Goal: Information Seeking & Learning: Learn about a topic

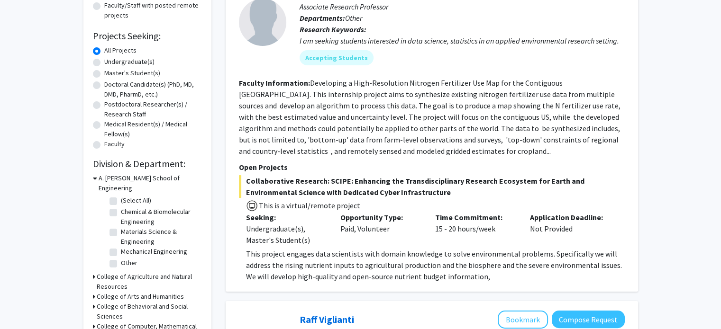
scroll to position [149, 0]
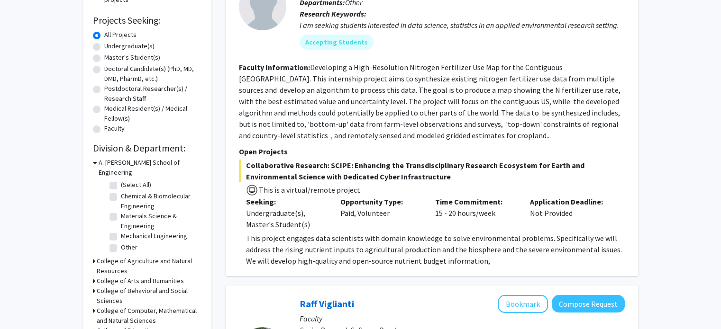
click at [121, 180] on label "(Select All)" at bounding box center [136, 185] width 30 height 10
click at [121, 180] on input "(Select All)" at bounding box center [124, 183] width 6 height 6
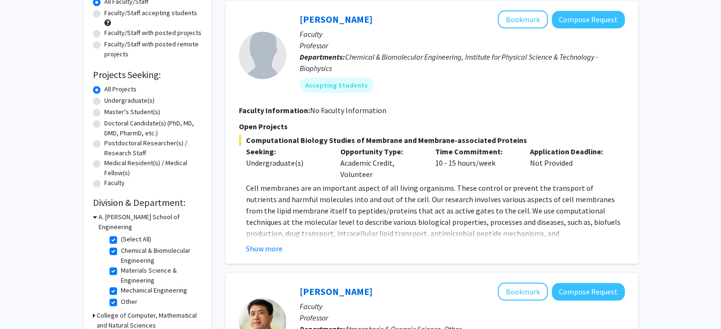
scroll to position [149, 0]
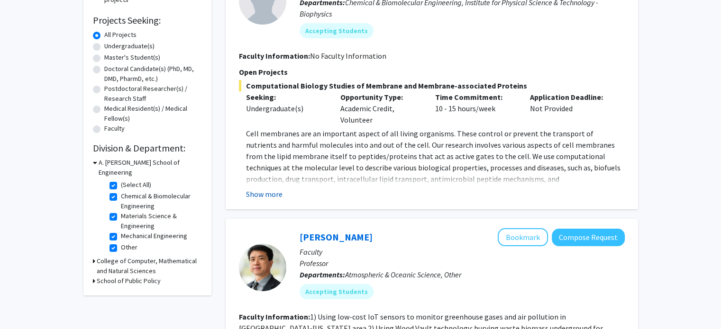
click at [273, 194] on button "Show more" at bounding box center [264, 194] width 37 height 11
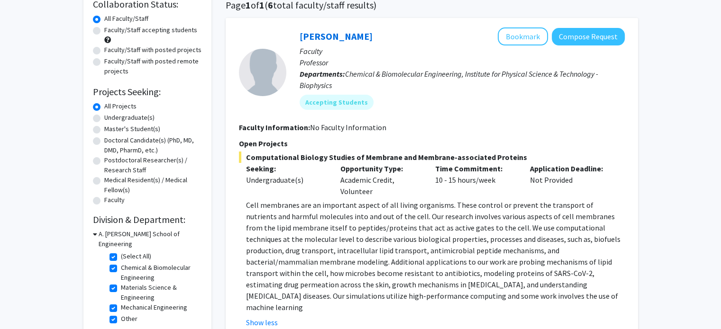
scroll to position [77, 0]
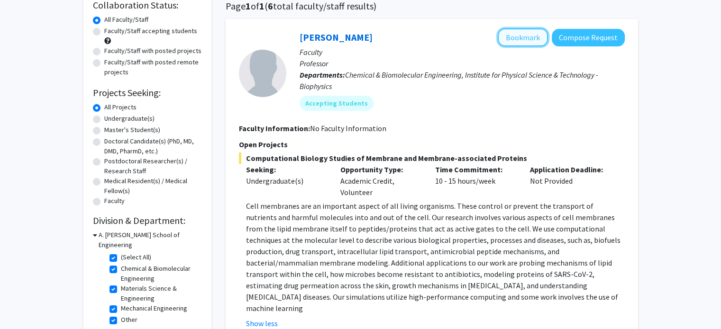
click at [527, 36] on button "Bookmark" at bounding box center [523, 37] width 50 height 18
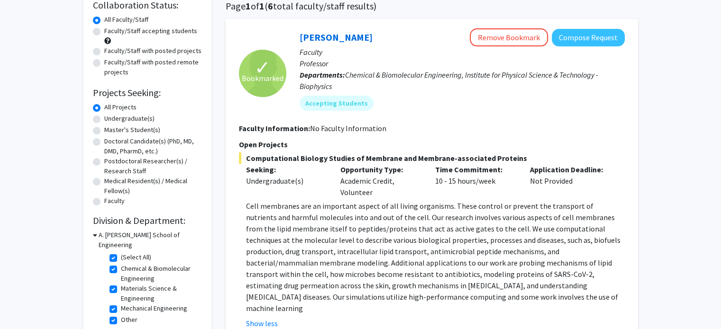
click at [121, 253] on label "(Select All)" at bounding box center [136, 258] width 30 height 10
click at [121, 253] on input "(Select All)" at bounding box center [124, 256] width 6 height 6
checkbox input "false"
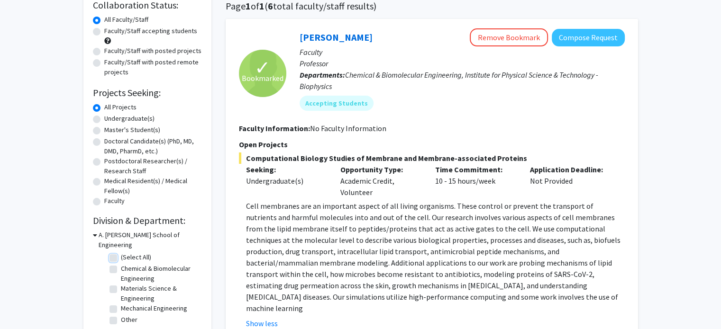
checkbox input "false"
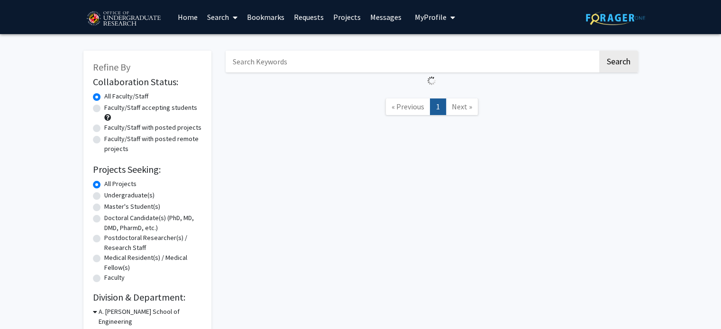
scroll to position [156, 0]
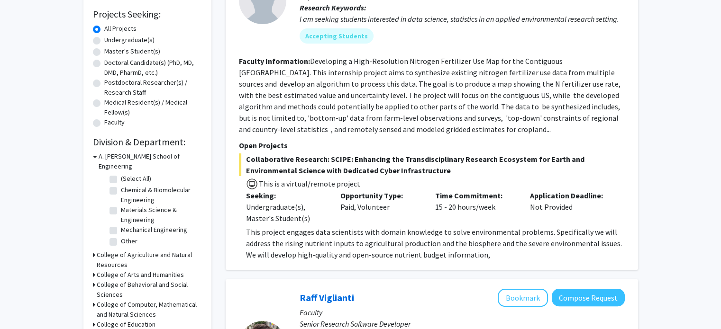
click at [124, 300] on h3 "College of Computer, Mathematical and Natural Sciences" at bounding box center [149, 310] width 105 height 20
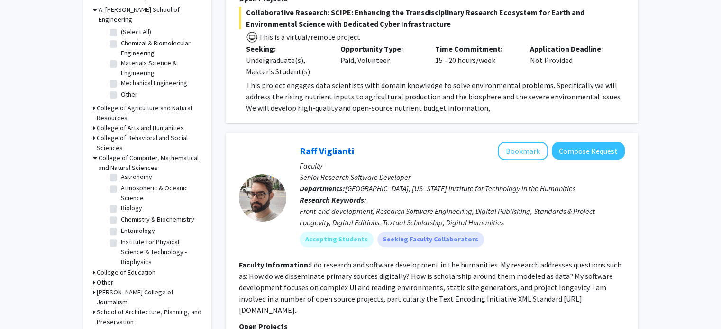
scroll to position [15, 0]
click at [121, 203] on label "Biology" at bounding box center [131, 208] width 21 height 10
click at [121, 203] on input "Biology" at bounding box center [124, 206] width 6 height 6
checkbox input "true"
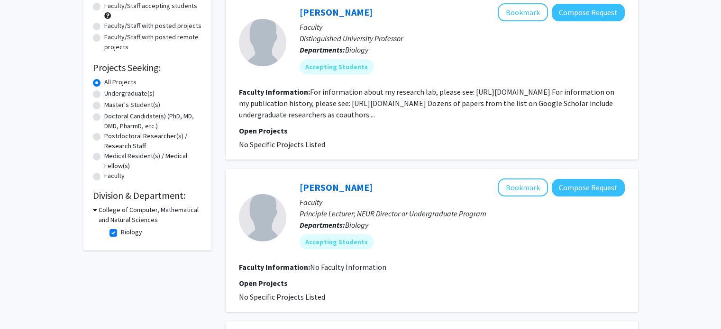
scroll to position [102, 0]
click at [121, 233] on label "Biology" at bounding box center [131, 232] width 21 height 10
click at [121, 233] on input "Biology" at bounding box center [124, 230] width 6 height 6
checkbox input "false"
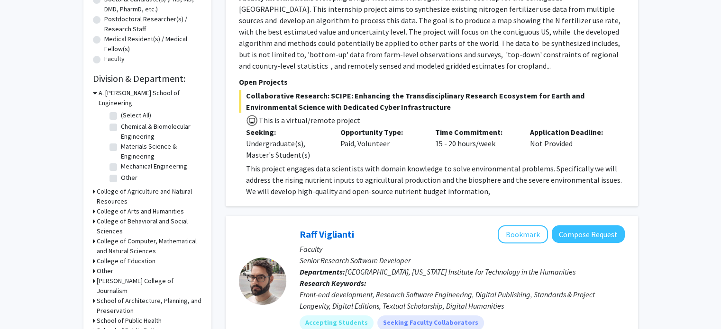
scroll to position [225, 0]
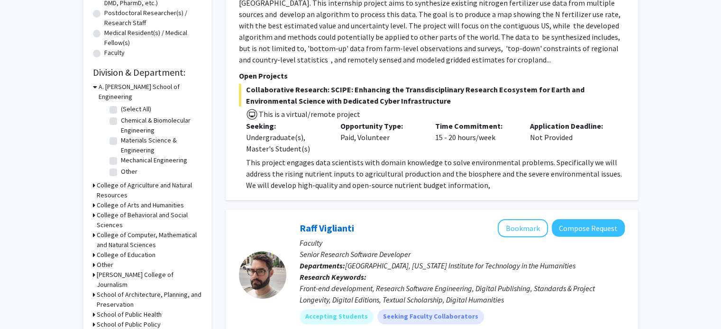
click at [126, 231] on h3 "College of Computer, Mathematical and Natural Sciences" at bounding box center [149, 240] width 105 height 20
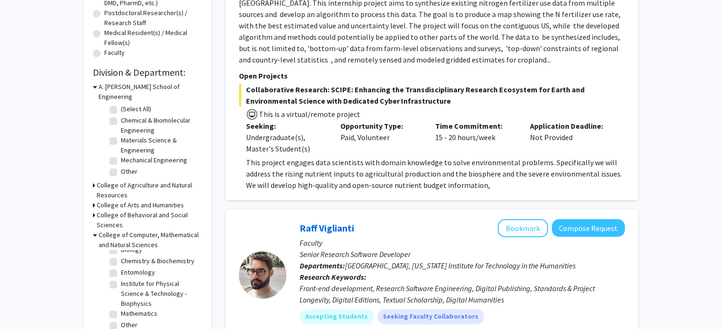
scroll to position [51, 0]
click at [121, 256] on label "Chemistry & Biochemistry" at bounding box center [157, 261] width 73 height 10
click at [121, 256] on input "Chemistry & Biochemistry" at bounding box center [124, 259] width 6 height 6
checkbox input "true"
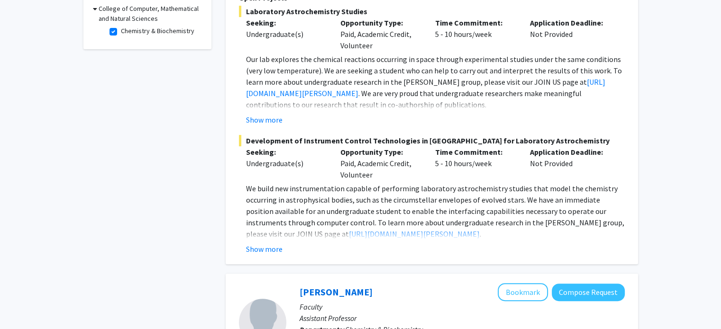
scroll to position [231, 0]
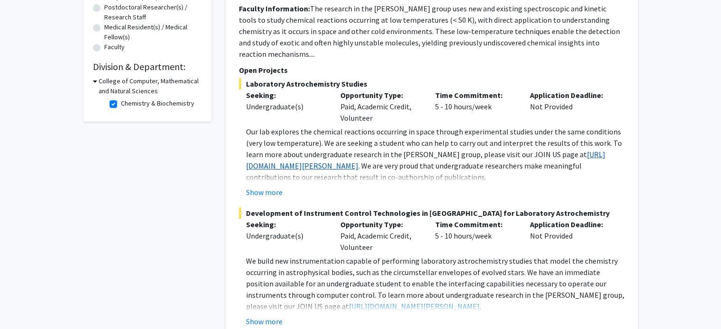
click at [329, 156] on link "https://blog.umd.edu/dodson/join-us/" at bounding box center [425, 160] width 359 height 21
click at [121, 103] on label "Chemistry & Biochemistry" at bounding box center [157, 104] width 73 height 10
click at [121, 103] on input "Chemistry & Biochemistry" at bounding box center [124, 102] width 6 height 6
checkbox input "false"
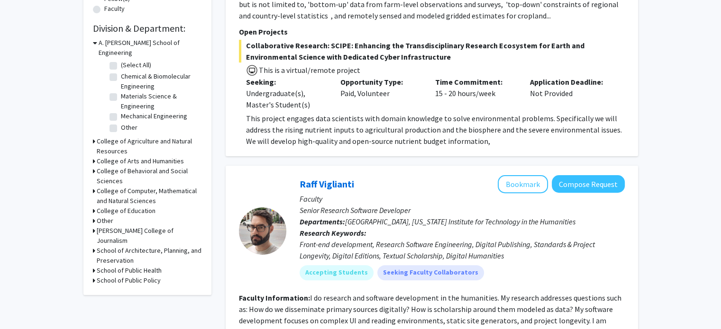
scroll to position [270, 0]
click at [131, 185] on h3 "College of Computer, Mathematical and Natural Sciences" at bounding box center [149, 195] width 105 height 20
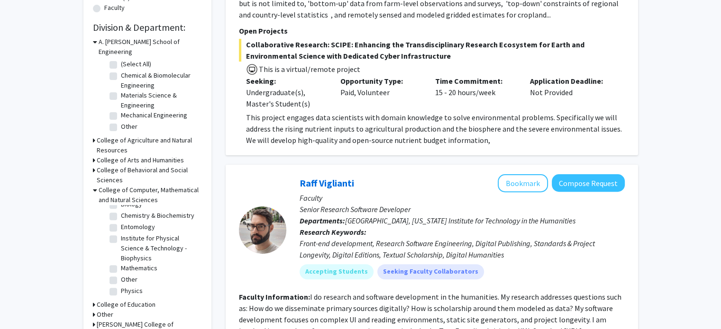
scroll to position [59, 0]
click at [121, 275] on label "Other" at bounding box center [129, 280] width 17 height 10
click at [121, 275] on input "Other" at bounding box center [124, 278] width 6 height 6
checkbox input "true"
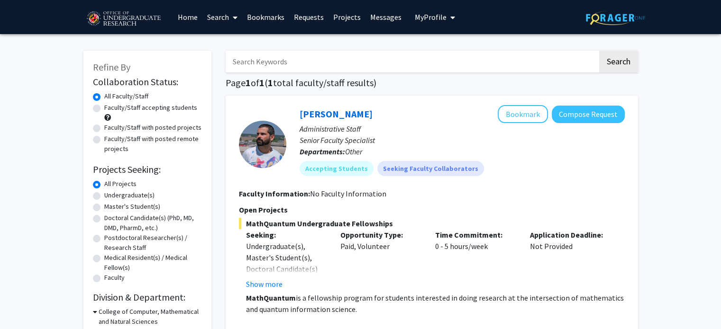
click at [336, 15] on link "Projects" at bounding box center [347, 16] width 37 height 33
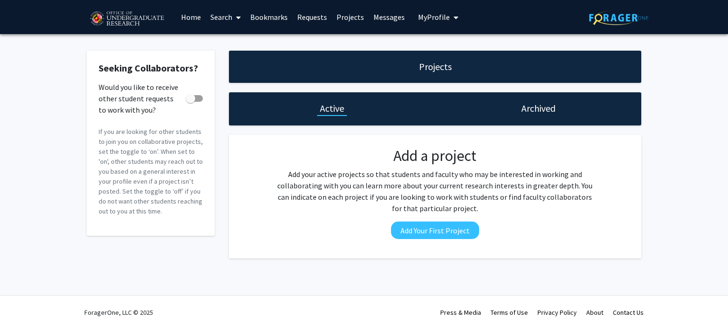
click at [276, 20] on link "Bookmarks" at bounding box center [269, 16] width 47 height 33
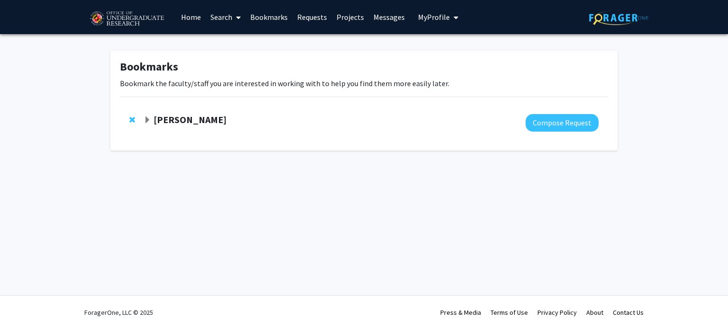
click at [201, 121] on strong "[PERSON_NAME]" at bounding box center [190, 120] width 73 height 12
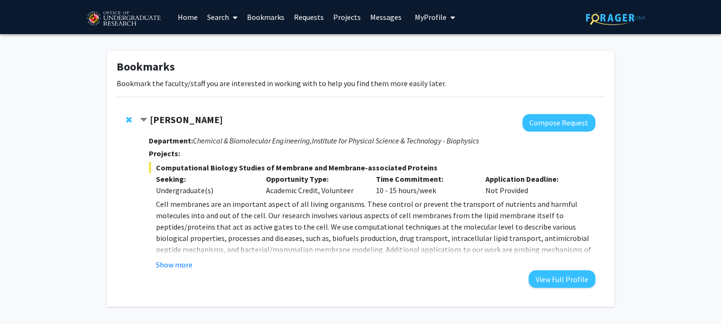
scroll to position [27, 0]
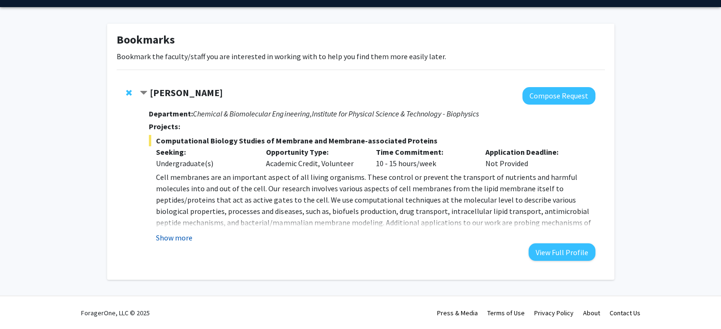
click at [184, 236] on button "Show more" at bounding box center [174, 237] width 37 height 11
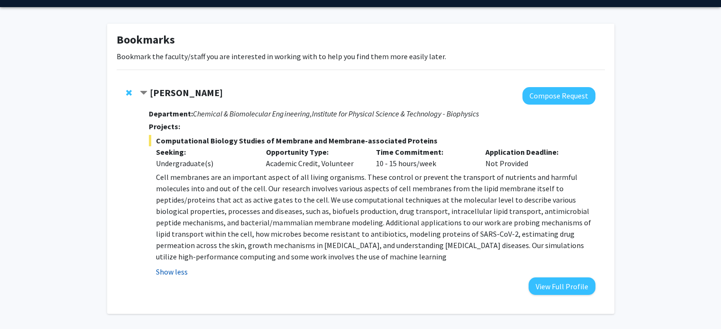
scroll to position [33, 0]
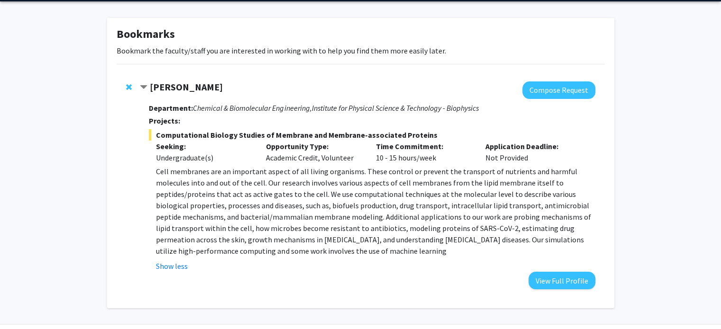
click at [569, 271] on div "Show less" at bounding box center [375, 266] width 439 height 11
click at [567, 274] on button "View Full Profile" at bounding box center [562, 281] width 67 height 18
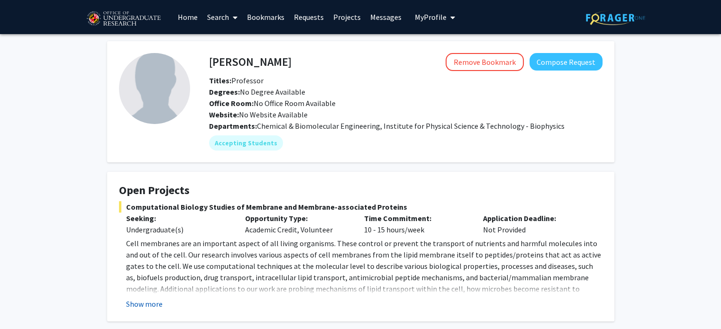
click at [151, 301] on button "Show more" at bounding box center [144, 304] width 37 height 11
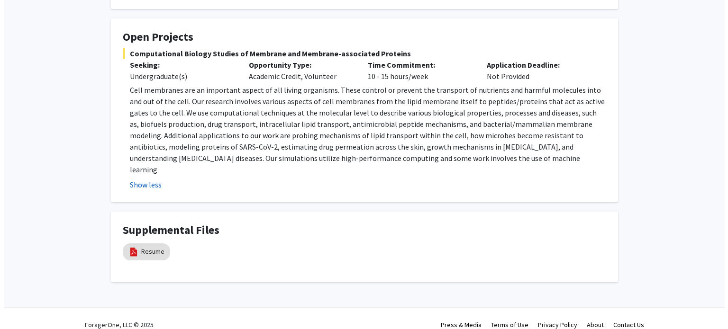
scroll to position [154, 0]
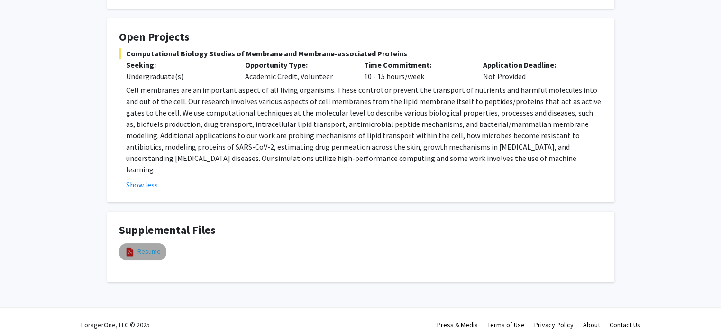
click at [146, 247] on link "Resume" at bounding box center [148, 252] width 23 height 10
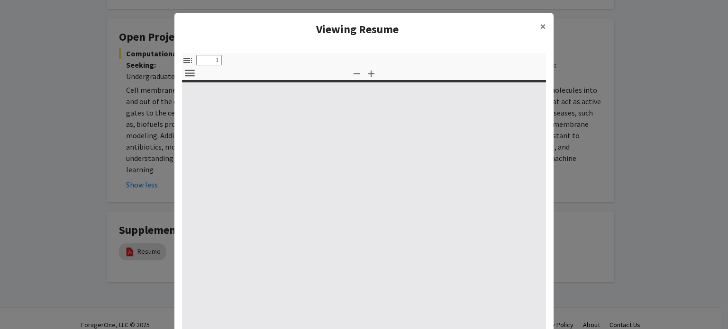
select select "custom"
type input "0"
select select "custom"
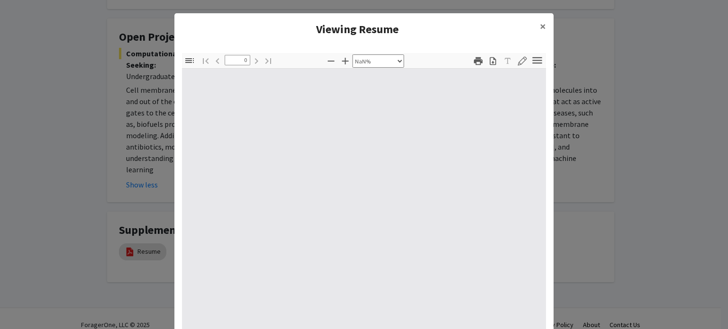
type input "1"
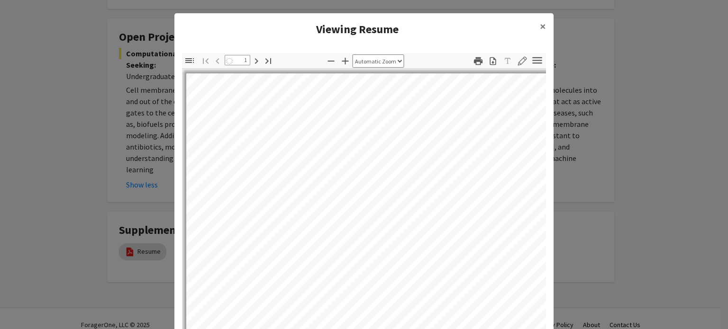
select select "auto"
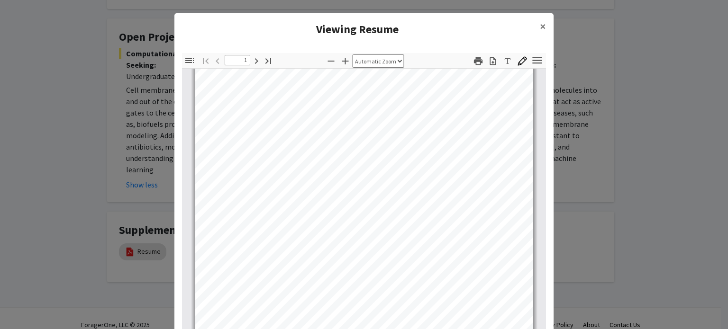
scroll to position [149, 0]
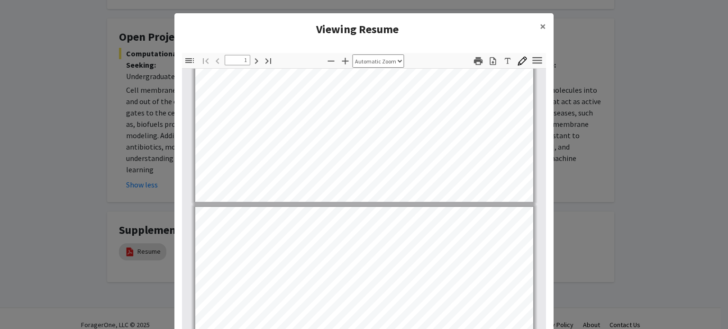
type input "2"
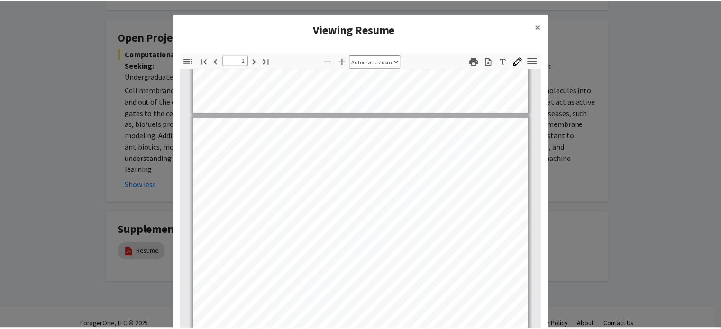
scroll to position [400, 0]
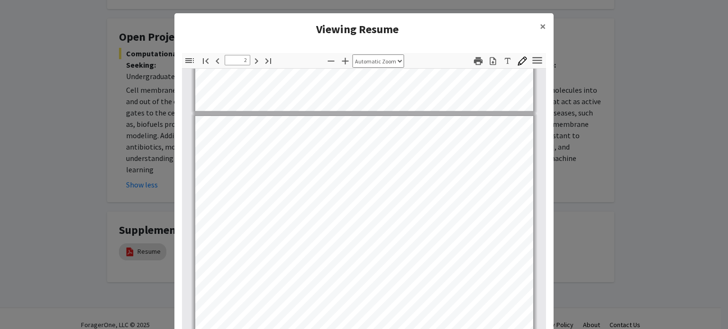
click at [630, 100] on modal-container "Viewing Resume × Thumbnails Document Outline Attachments Layers Current Outline…" at bounding box center [364, 164] width 728 height 329
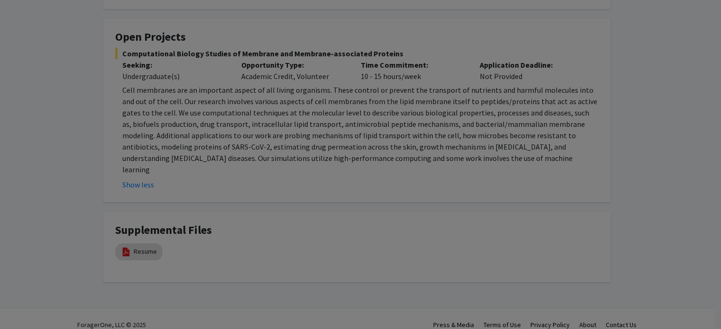
scroll to position [0, 0]
